Goal: Task Accomplishment & Management: Use online tool/utility

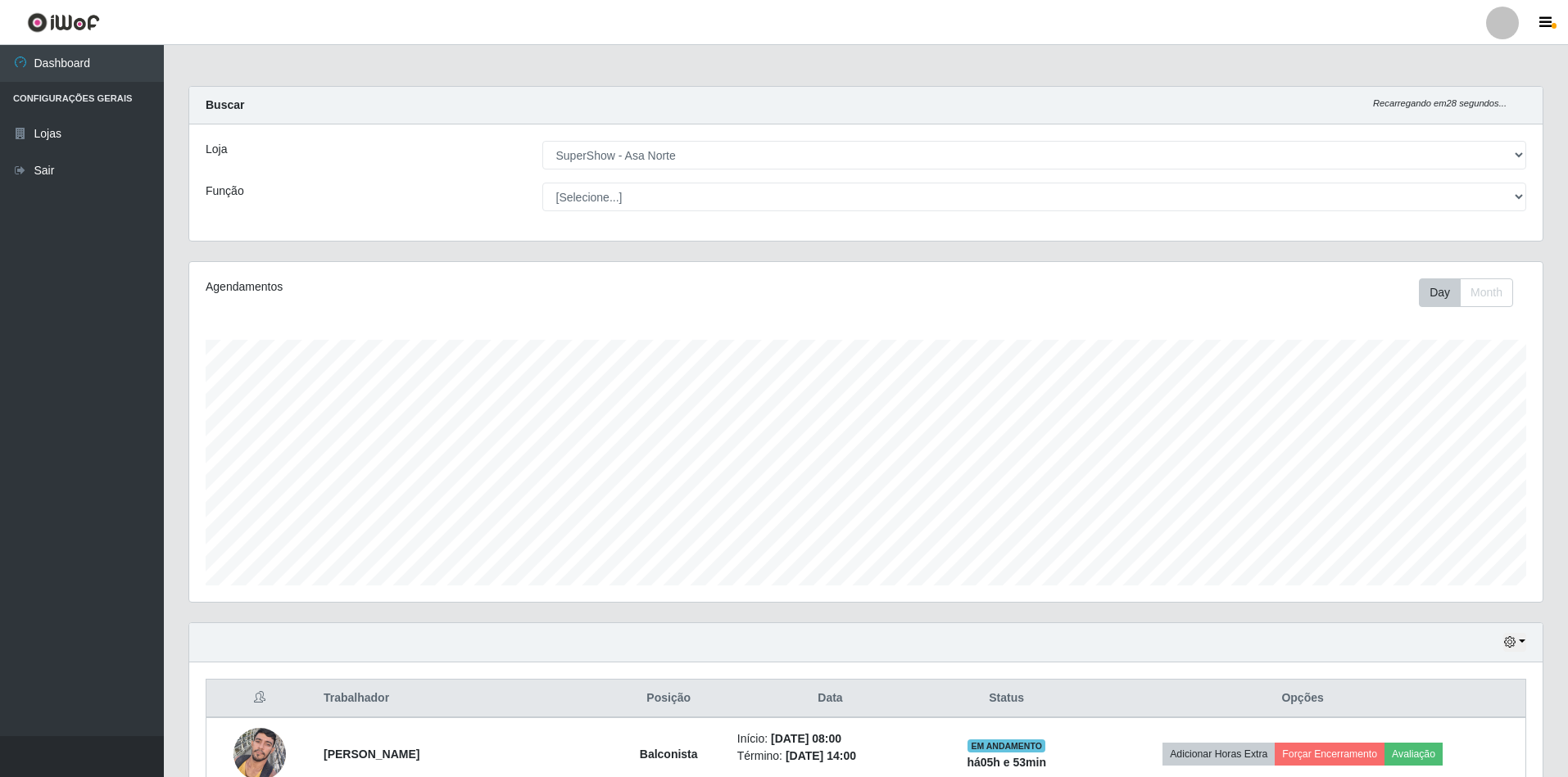
select select "71"
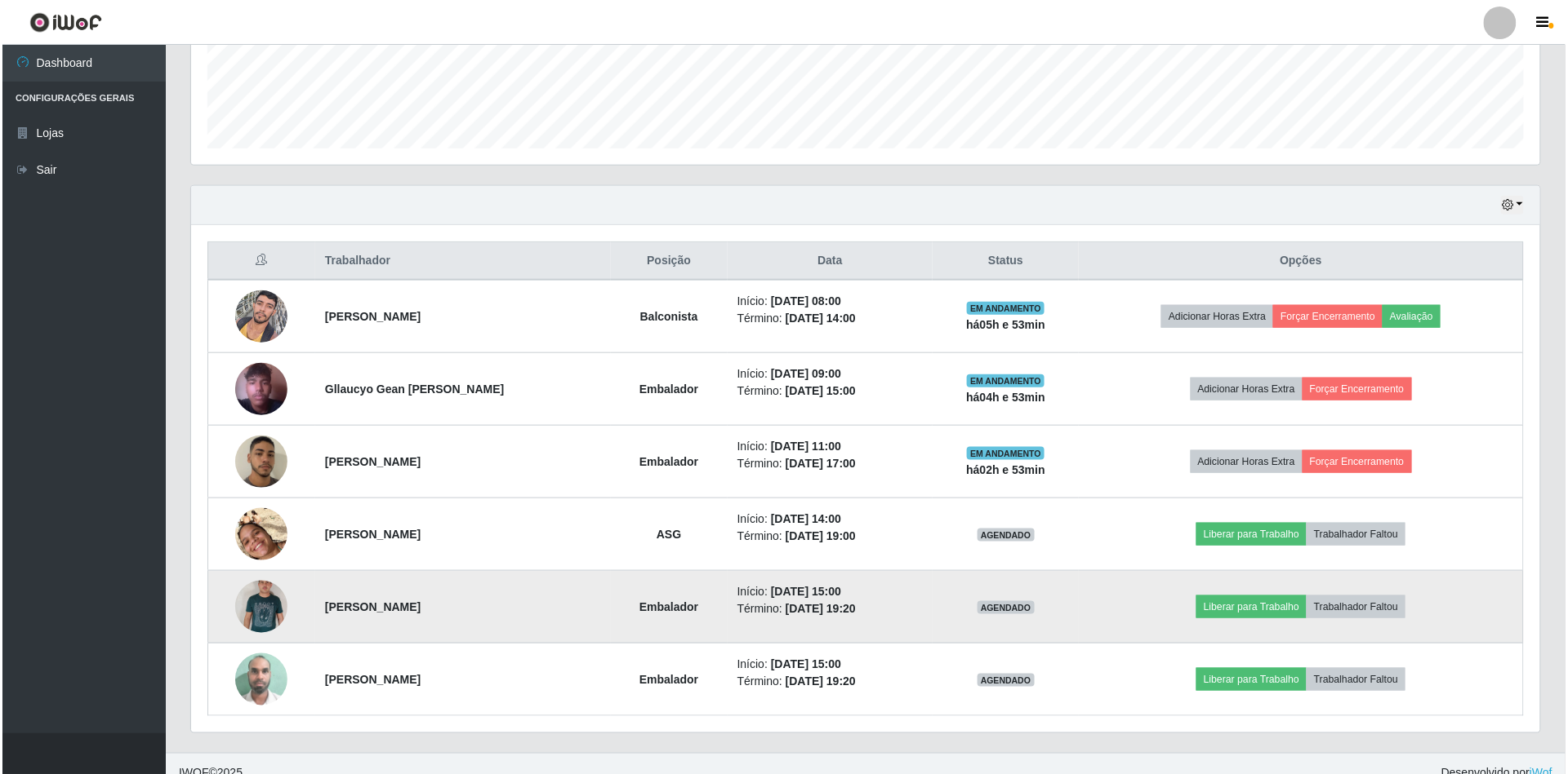
scroll to position [458, 0]
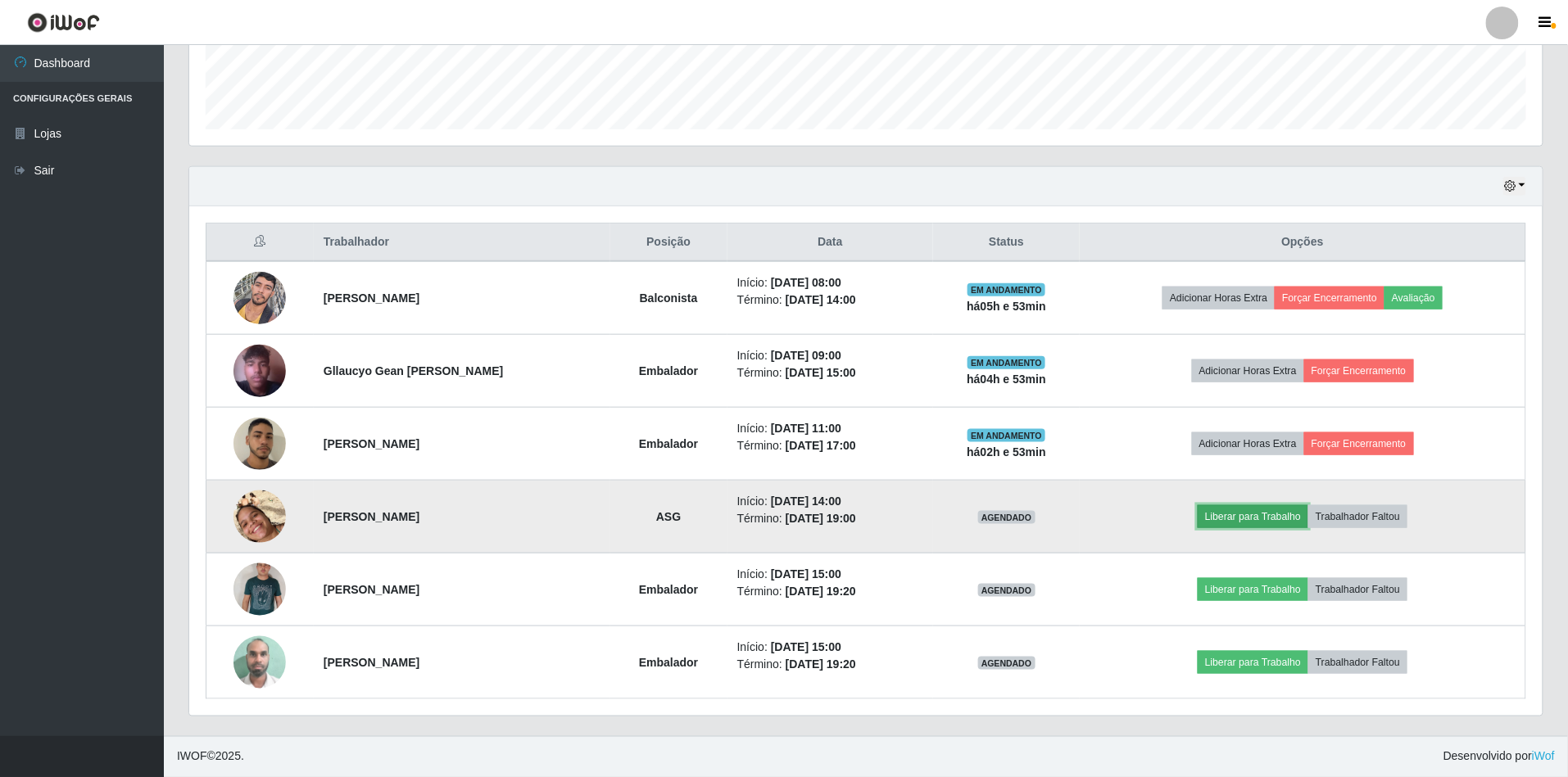
click at [1251, 511] on button "Liberar para Trabalho" at bounding box center [1252, 517] width 111 height 23
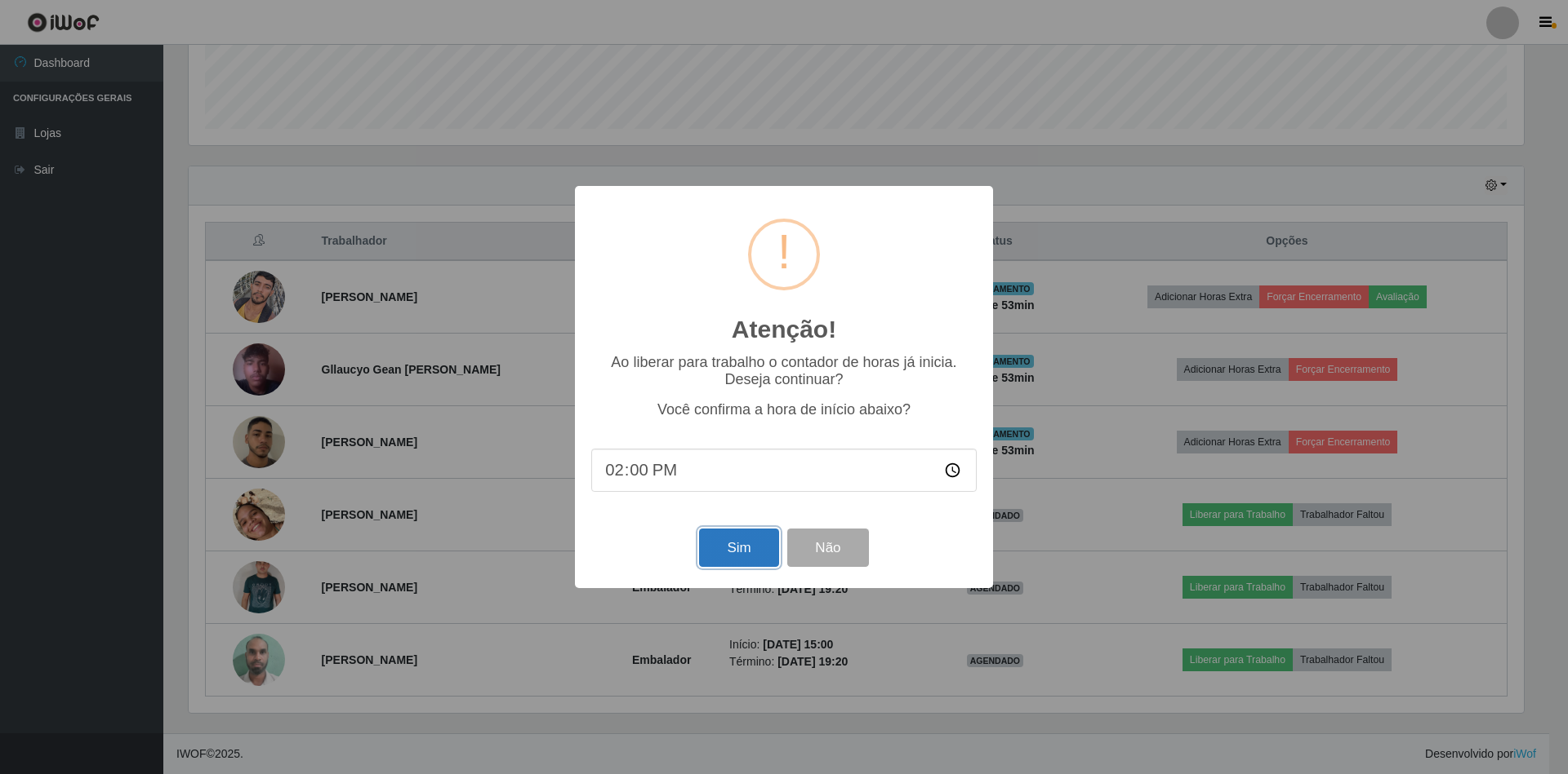
drag, startPoint x: 743, startPoint y: 540, endPoint x: 739, endPoint y: 552, distance: 12.6
click at [739, 552] on button "Sim" at bounding box center [738, 548] width 80 height 38
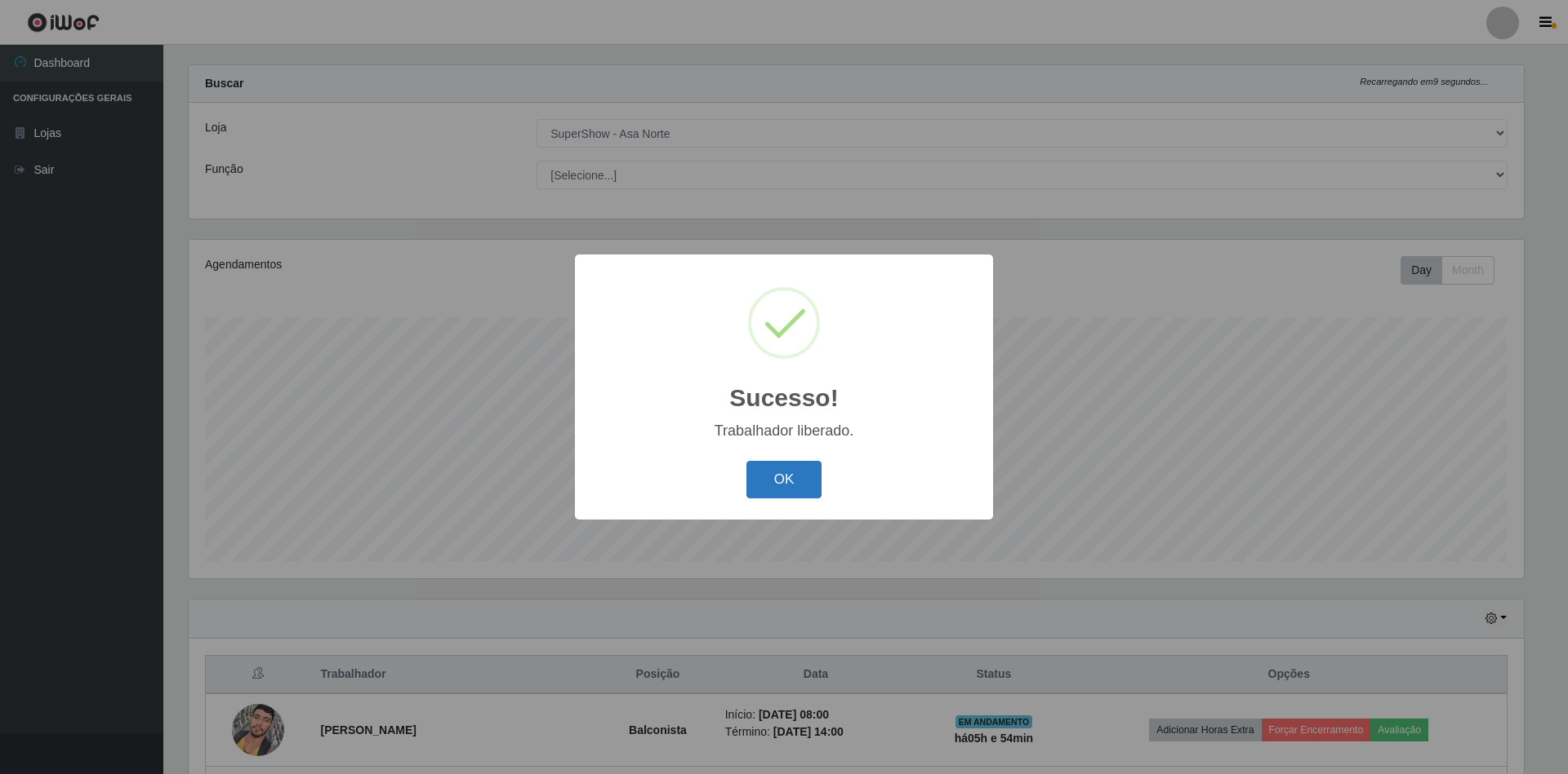
click at [796, 477] on button "OK" at bounding box center [784, 481] width 76 height 38
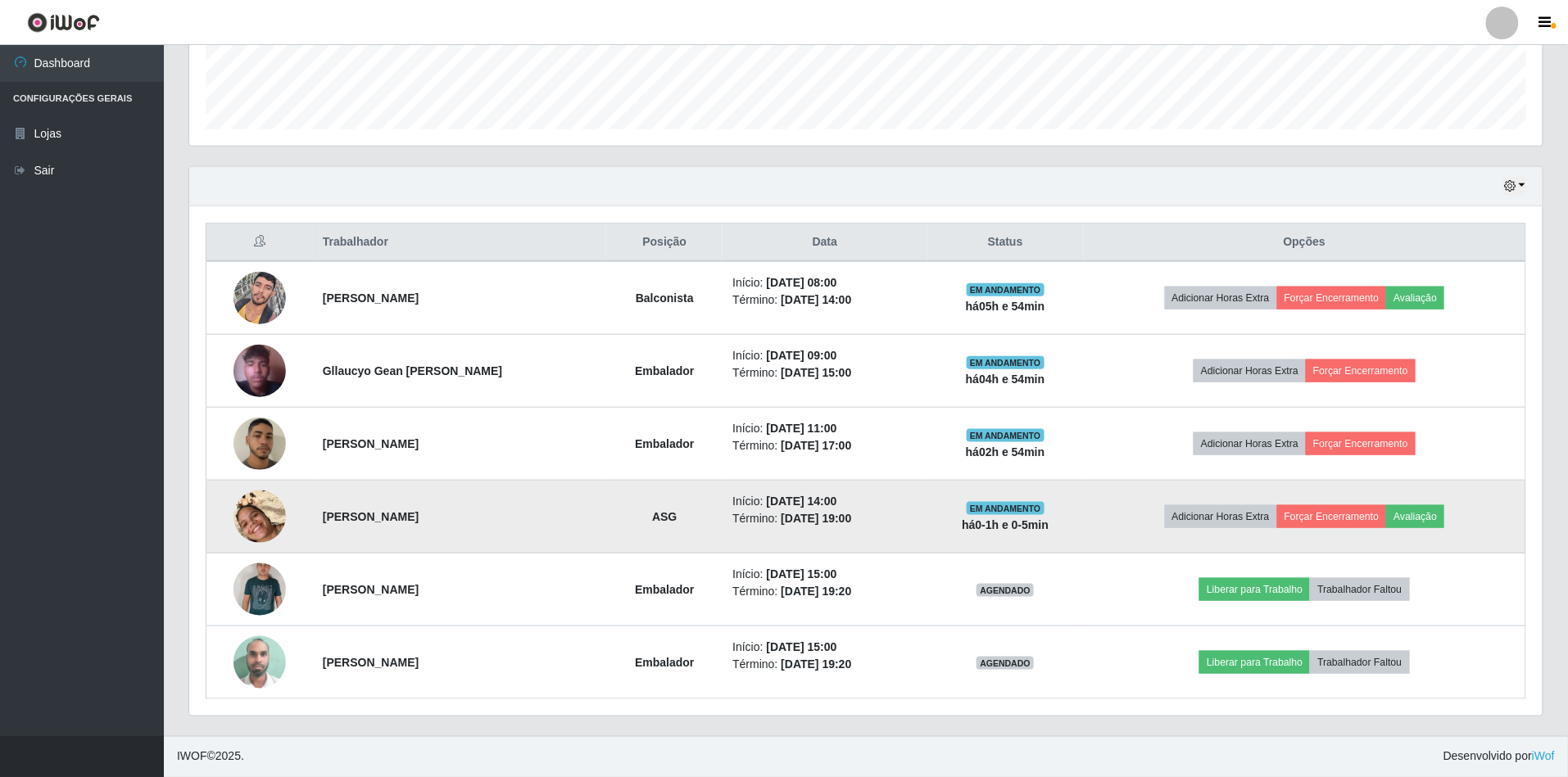
scroll to position [460, 0]
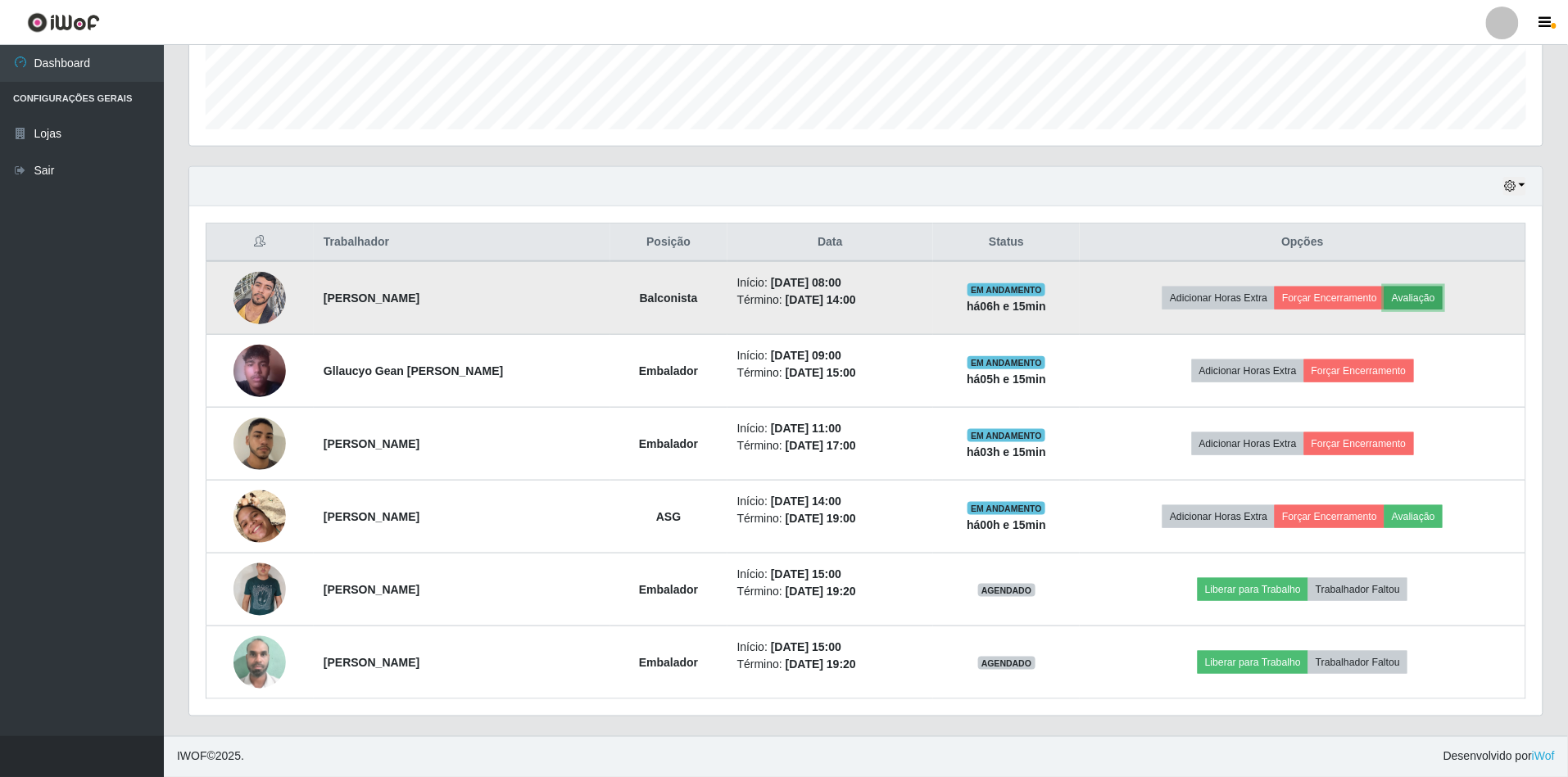
click at [1420, 294] on button "Avaliação" at bounding box center [1413, 298] width 58 height 23
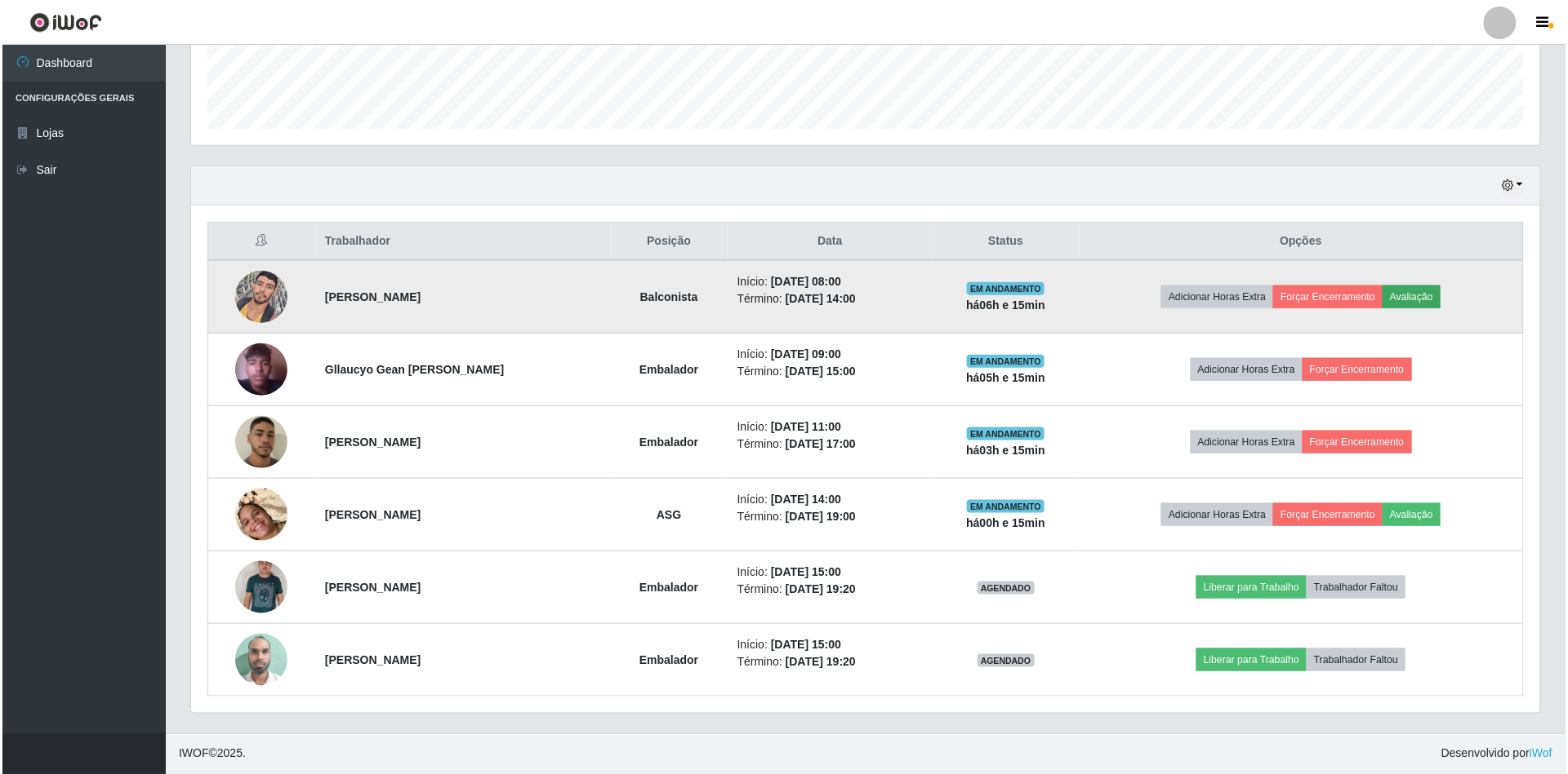
scroll to position [340, 1334]
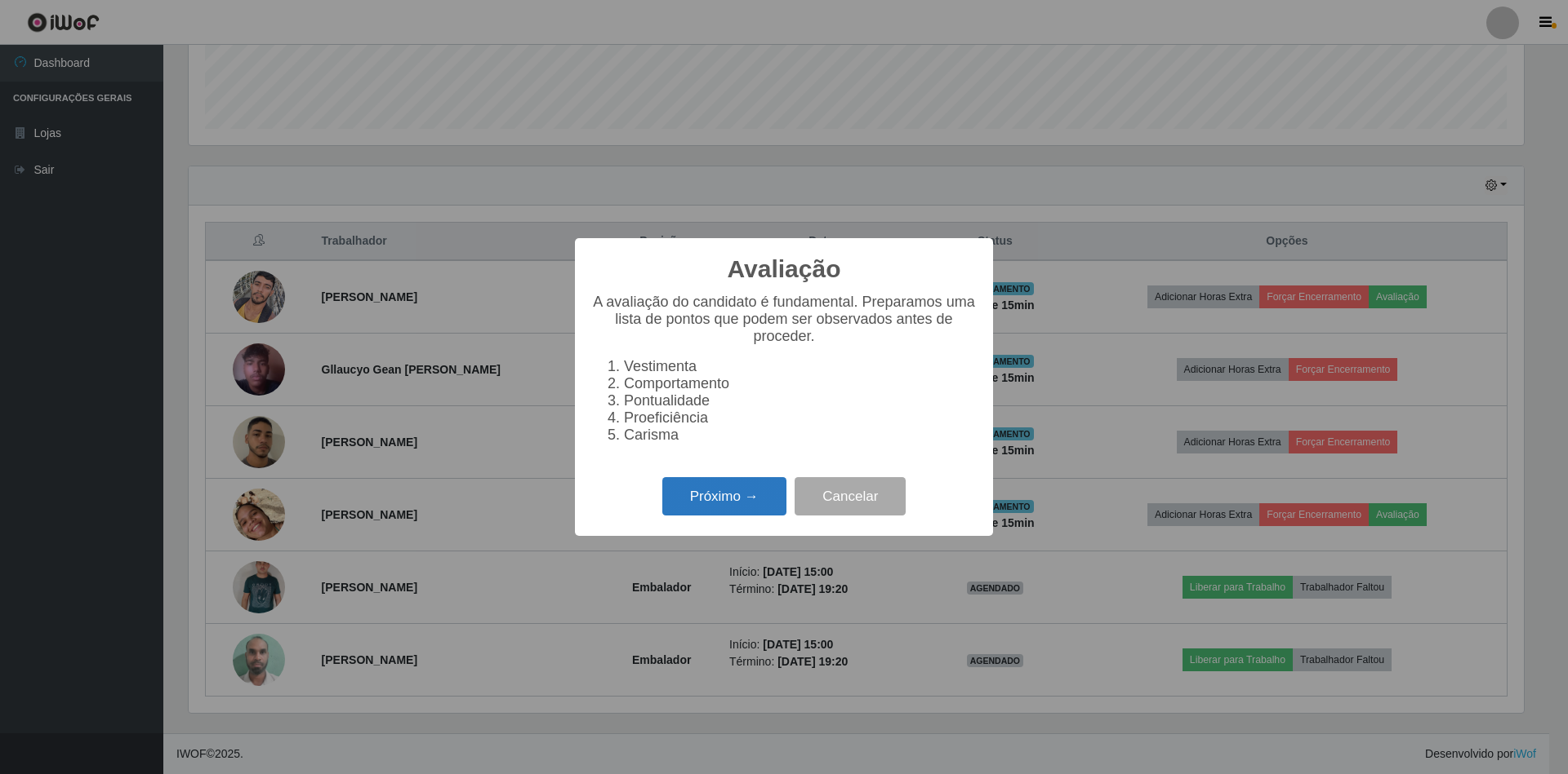
click at [747, 498] on button "Próximo →" at bounding box center [724, 497] width 124 height 38
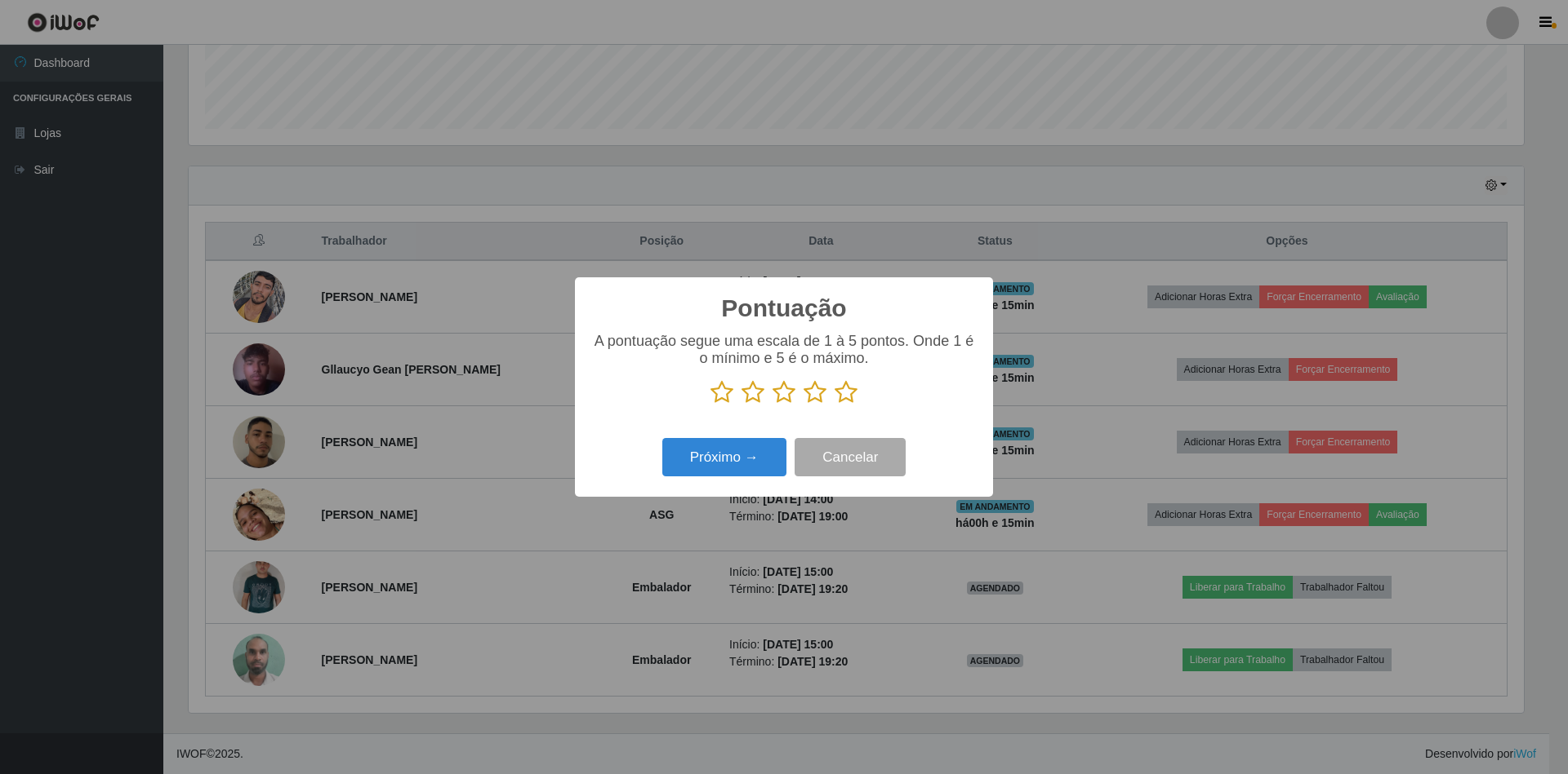
scroll to position [815740, 815171]
click at [853, 395] on icon at bounding box center [846, 393] width 23 height 25
click at [835, 405] on input "radio" at bounding box center [835, 405] width 0 height 0
click at [729, 456] on button "Próximo →" at bounding box center [724, 457] width 124 height 38
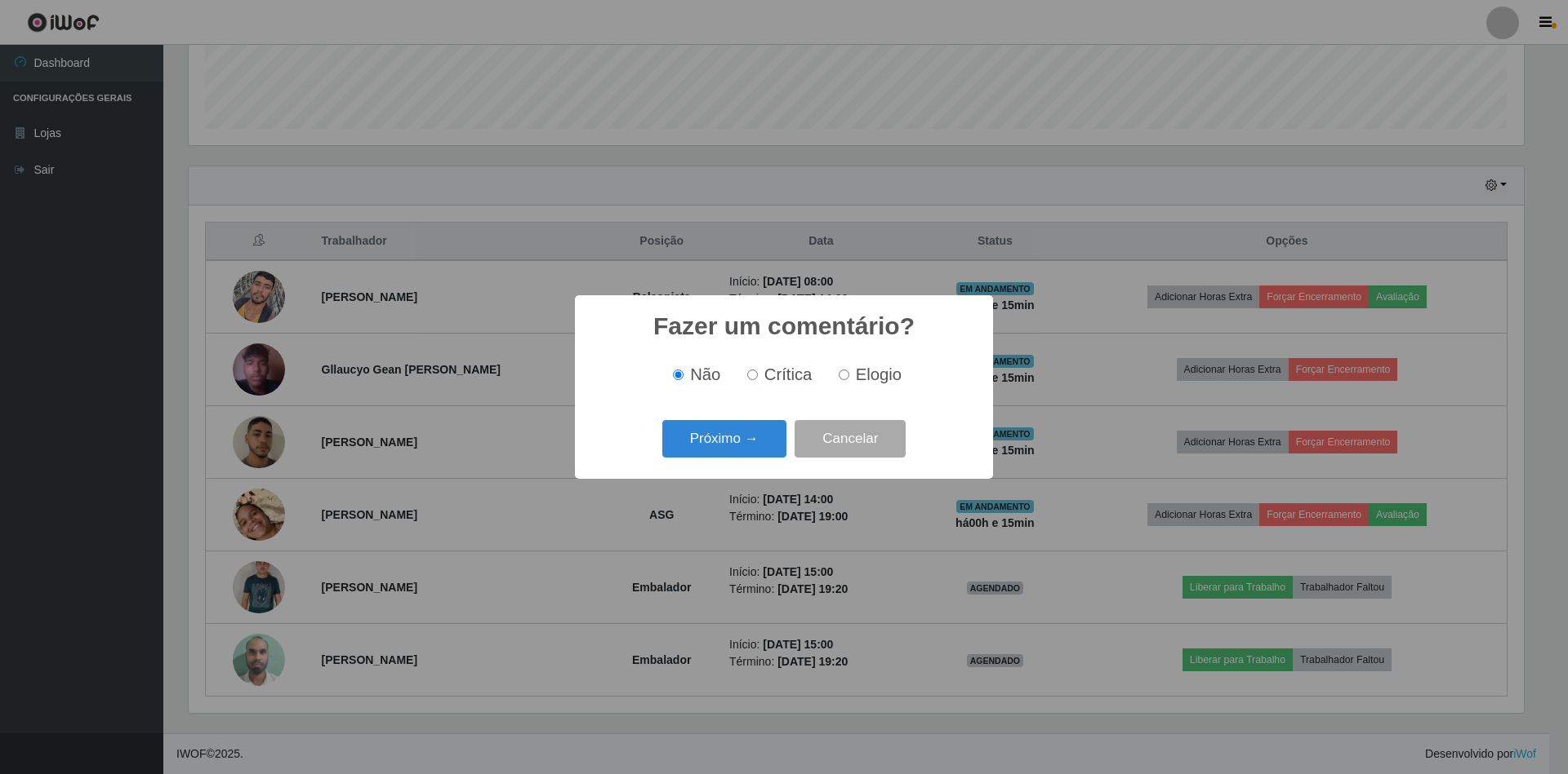
drag, startPoint x: 867, startPoint y: 376, endPoint x: 791, endPoint y: 418, distance: 86.8
click at [867, 376] on span "Elogio" at bounding box center [879, 374] width 46 height 18
click at [849, 376] on input "Elogio" at bounding box center [843, 374] width 11 height 11
radio input "true"
click at [720, 446] on button "Próximo →" at bounding box center [724, 439] width 124 height 38
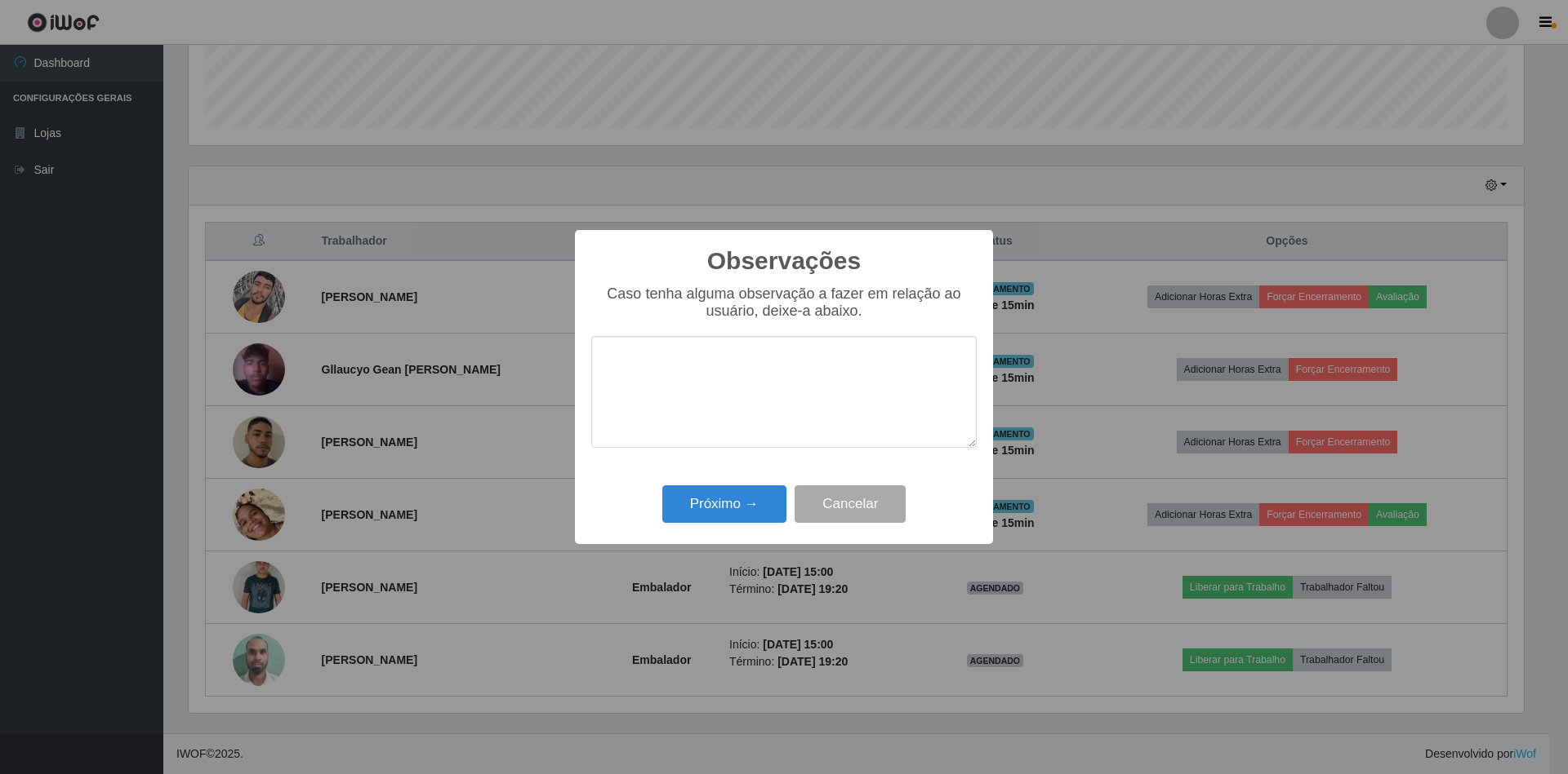
click at [683, 379] on textarea at bounding box center [784, 392] width 386 height 112
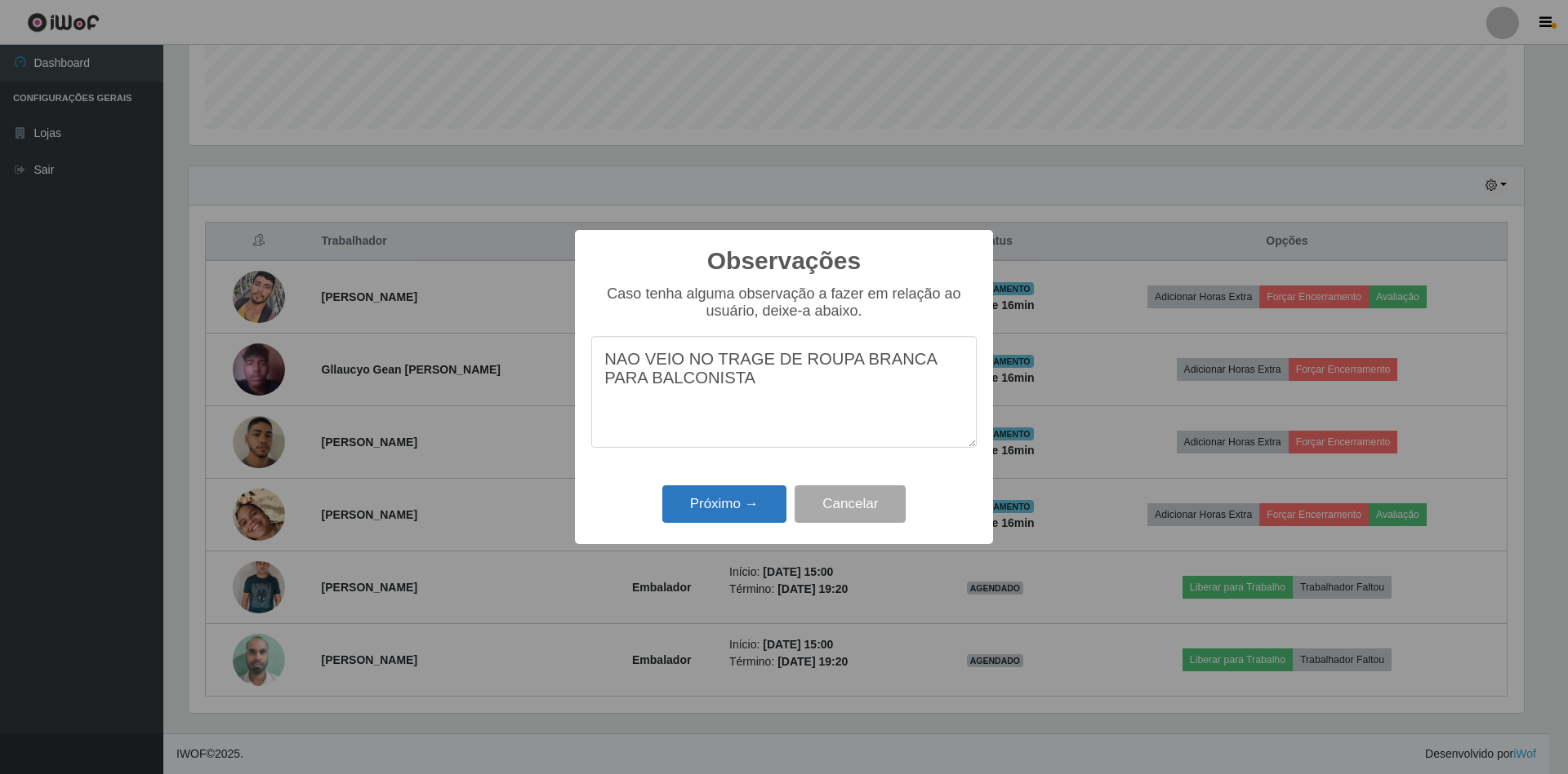
type textarea "NAO VEIO NO TRAGE DE ROUPA BRANCA PARA BALCONISTA"
click at [726, 510] on button "Próximo →" at bounding box center [724, 504] width 124 height 38
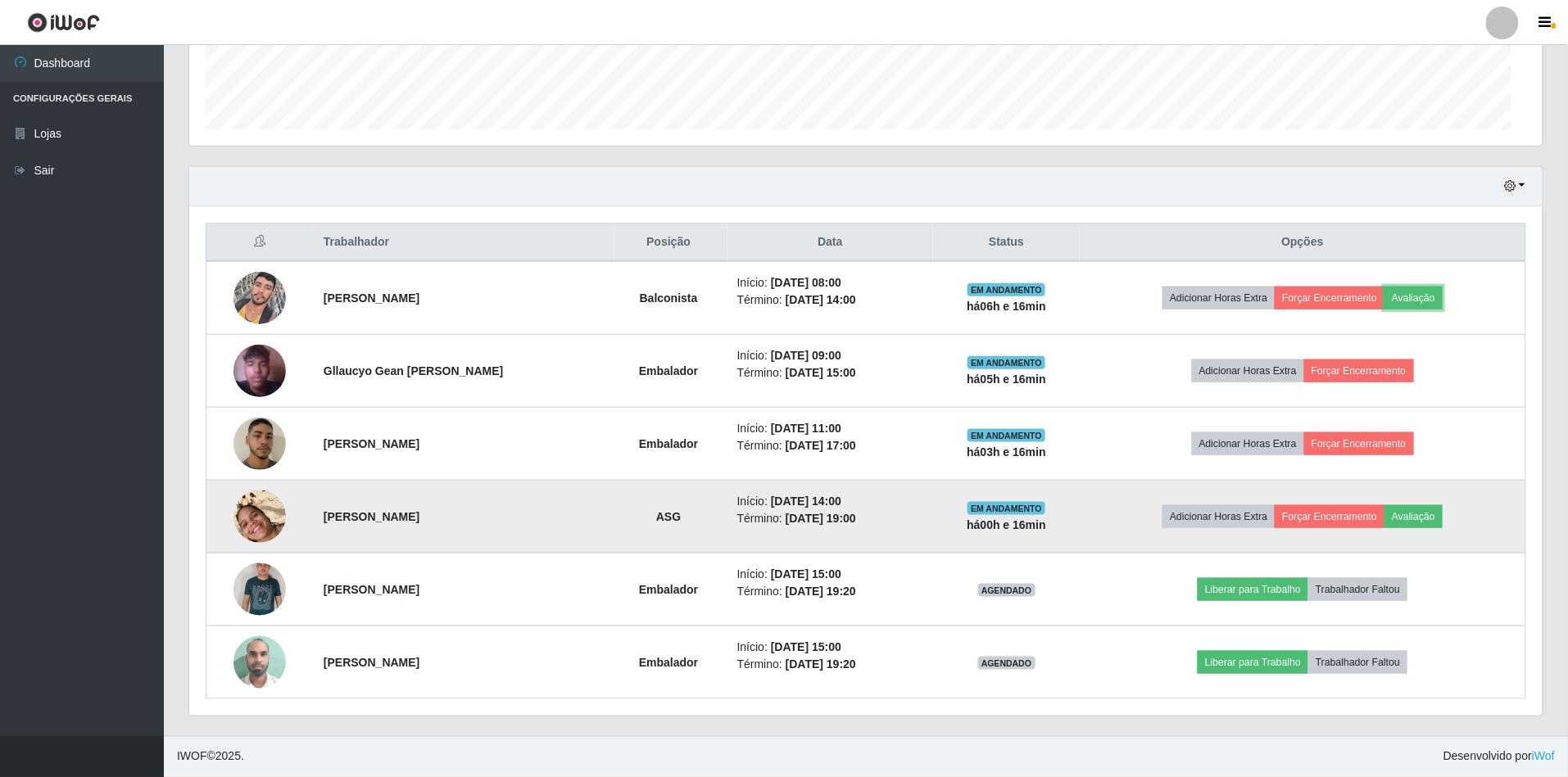
scroll to position [341, 1353]
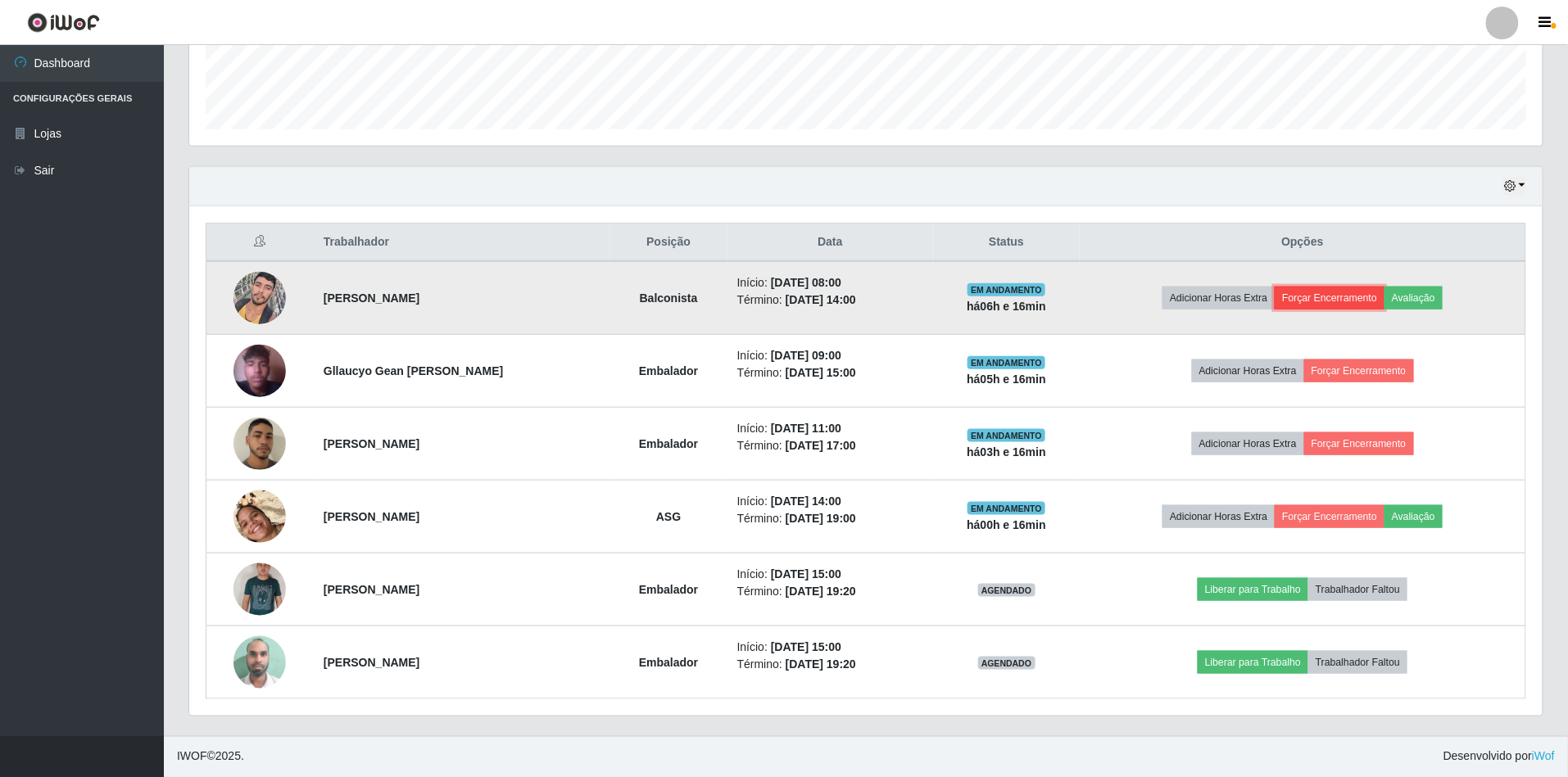
click at [1370, 297] on button "Forçar Encerramento" at bounding box center [1329, 298] width 110 height 23
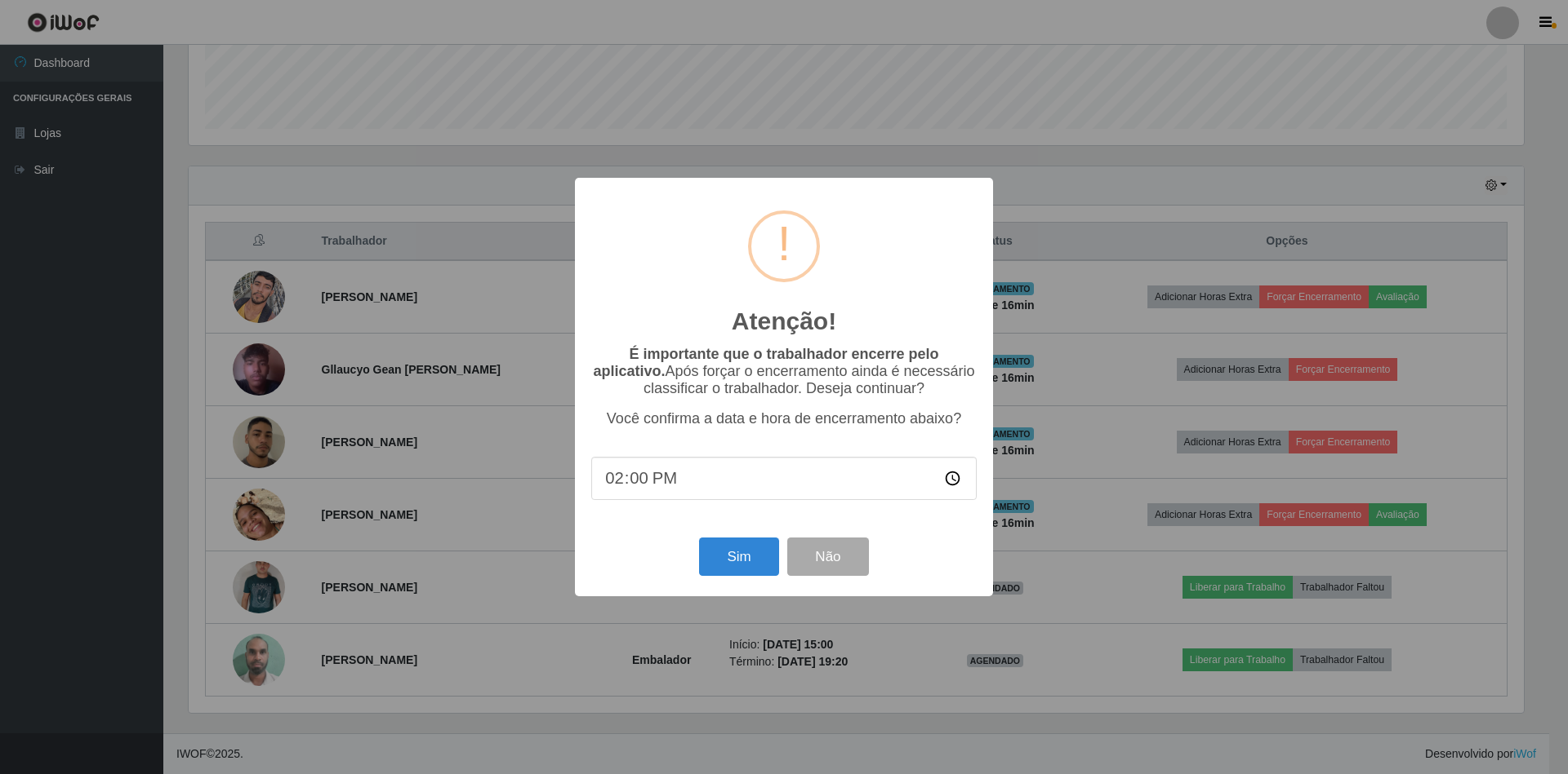
click at [641, 487] on input "14:00" at bounding box center [784, 478] width 386 height 43
type input "14:16"
click at [705, 561] on button "Sim" at bounding box center [738, 557] width 80 height 38
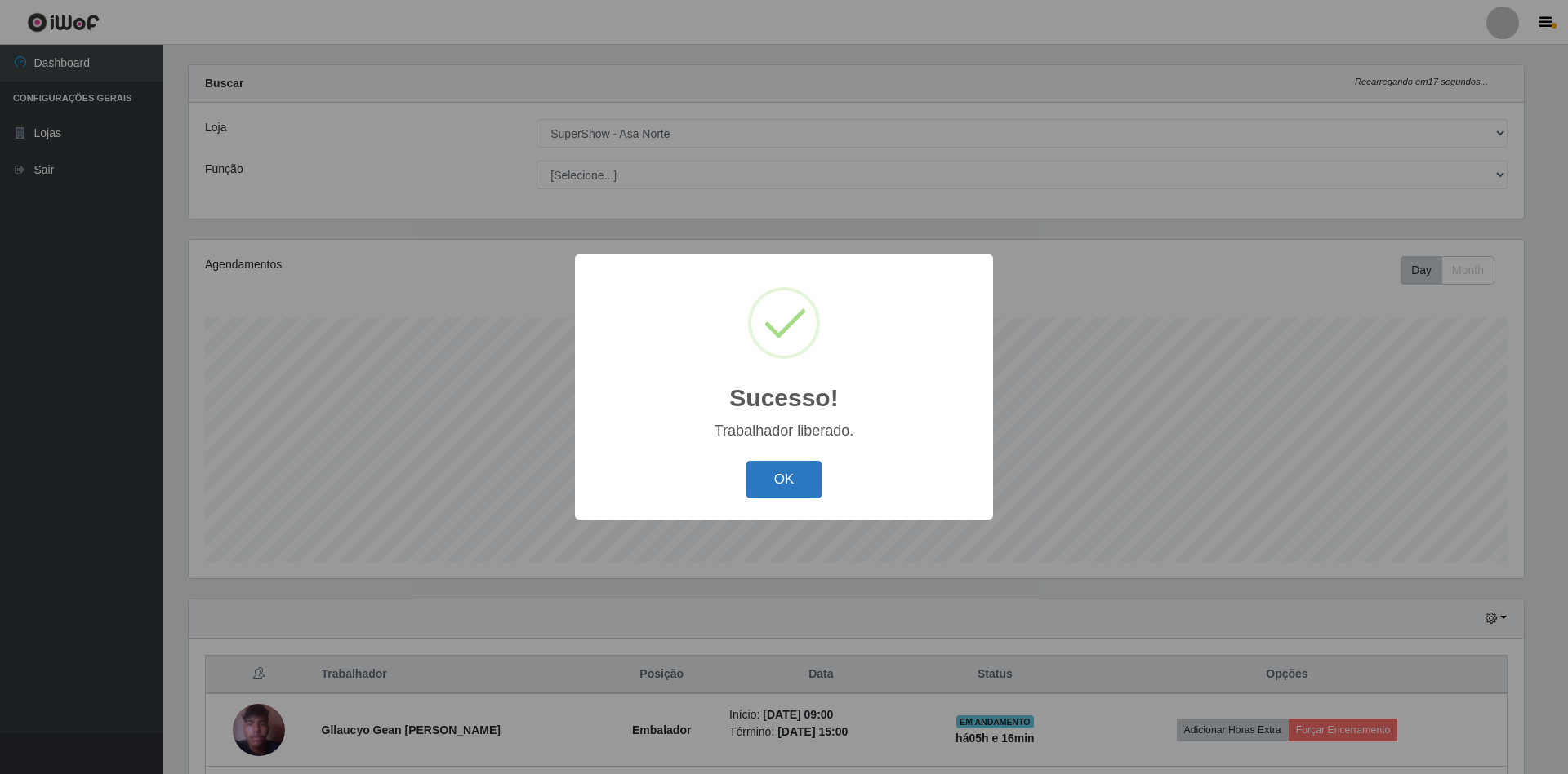
click at [810, 484] on button "OK" at bounding box center [784, 481] width 76 height 38
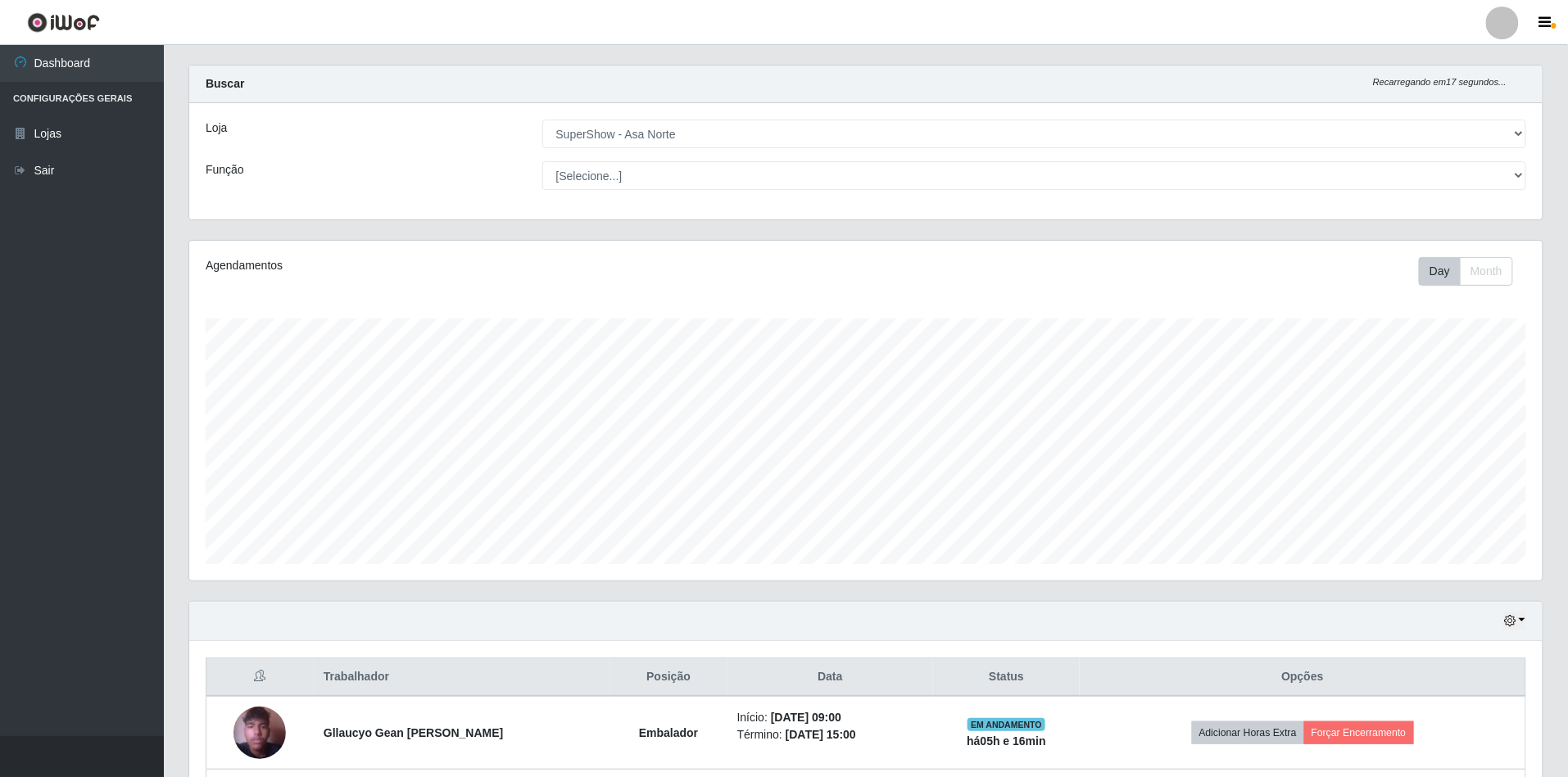
scroll to position [341, 1353]
